Goal: Task Accomplishment & Management: Use online tool/utility

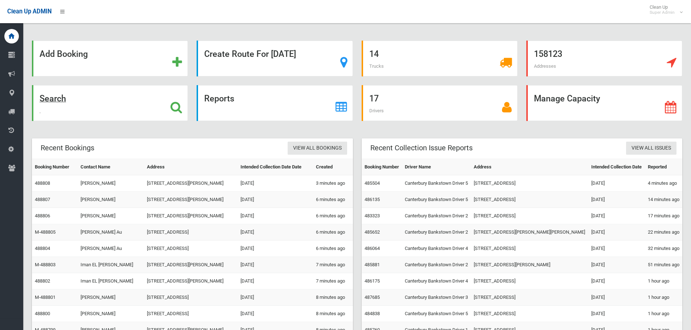
click at [173, 108] on icon at bounding box center [176, 107] width 12 height 12
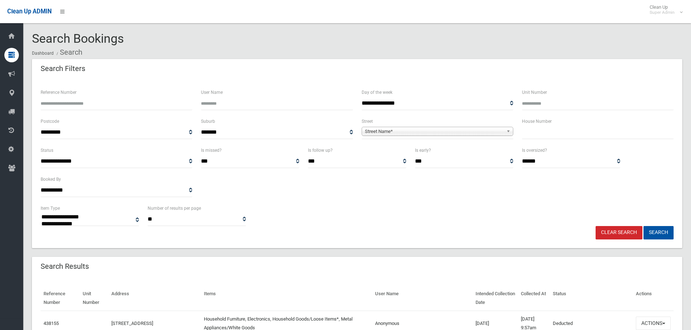
select select
click at [550, 129] on input "text" at bounding box center [598, 132] width 152 height 13
type input "*"
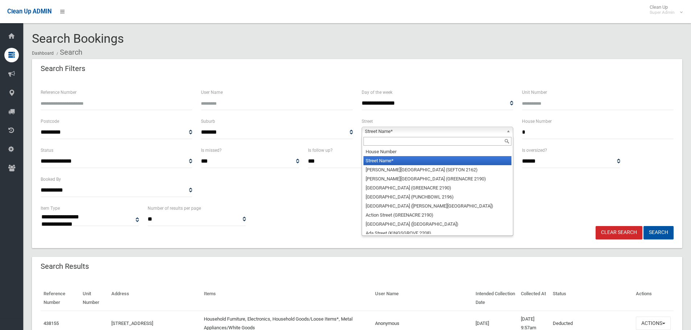
click at [387, 130] on span "Street Name*" at bounding box center [434, 131] width 139 height 9
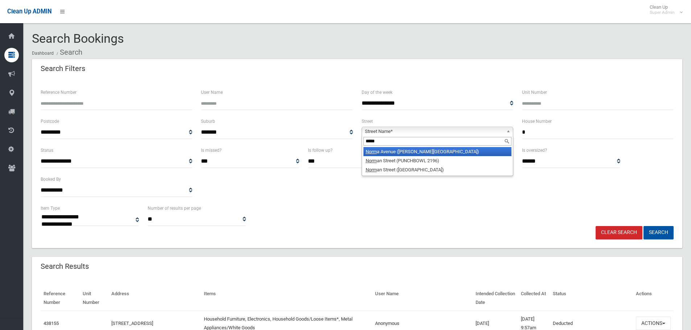
type input "******"
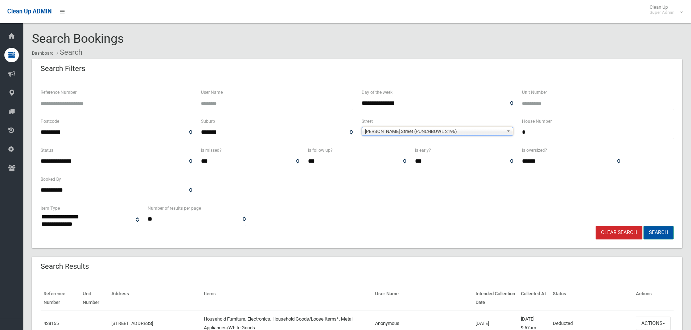
click at [669, 235] on button "Search" at bounding box center [658, 232] width 30 height 13
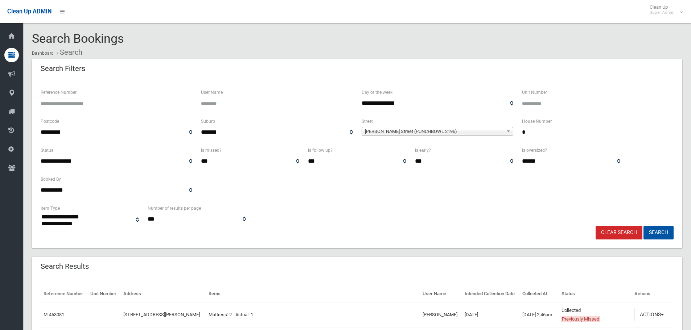
select select
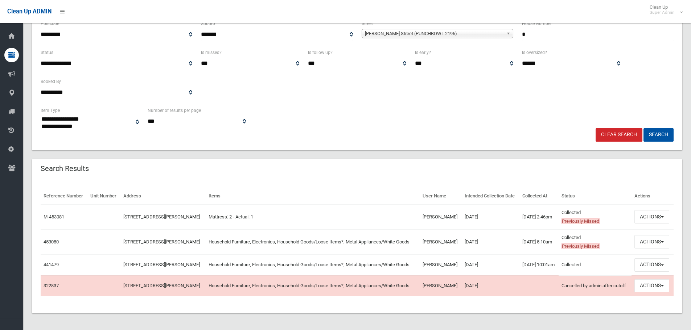
scroll to position [109, 0]
click at [651, 241] on button "Actions" at bounding box center [651, 241] width 35 height 13
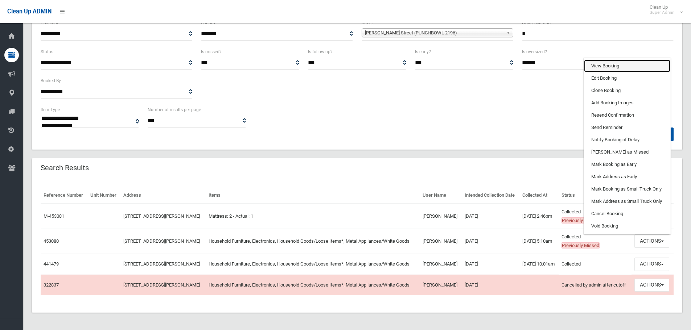
click at [594, 66] on link "View Booking" at bounding box center [627, 66] width 86 height 12
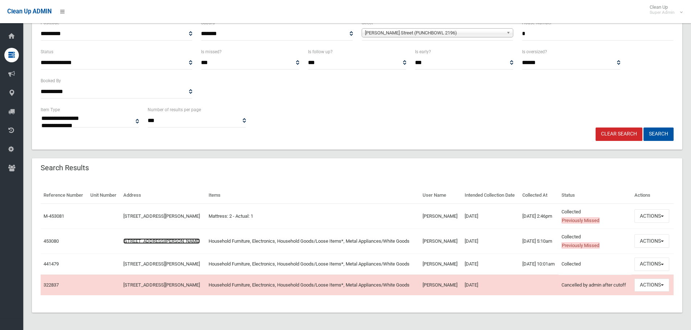
click at [164, 239] on link "1 Norman Street, PUNCHBOWL NSW 2196" at bounding box center [161, 241] width 77 height 5
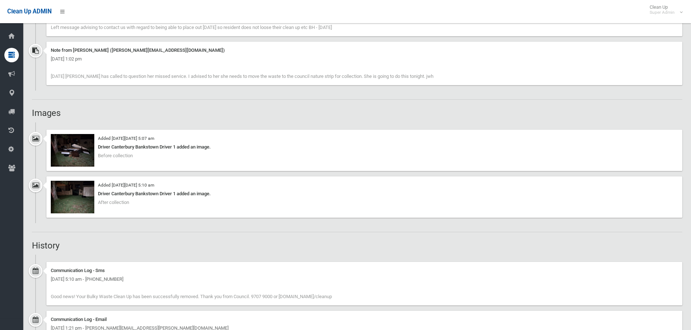
scroll to position [544, 0]
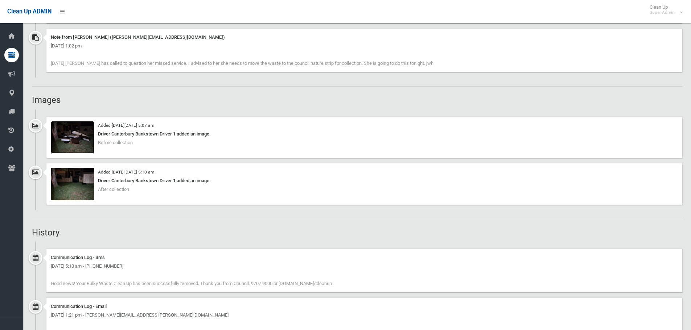
click at [75, 139] on img at bounding box center [73, 137] width 44 height 33
click at [81, 184] on img at bounding box center [73, 184] width 44 height 33
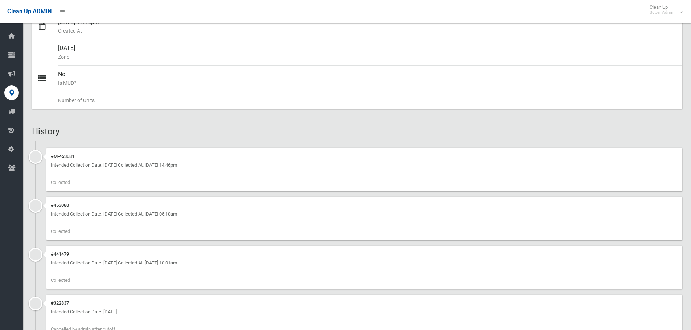
scroll to position [132, 0]
